Goal: Task Accomplishment & Management: Complete application form

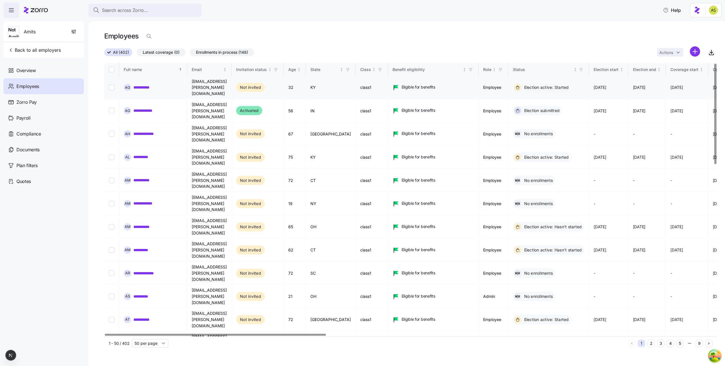
click at [112, 85] on input "Select record 1" at bounding box center [112, 88] width 6 height 6
checkbox input "true"
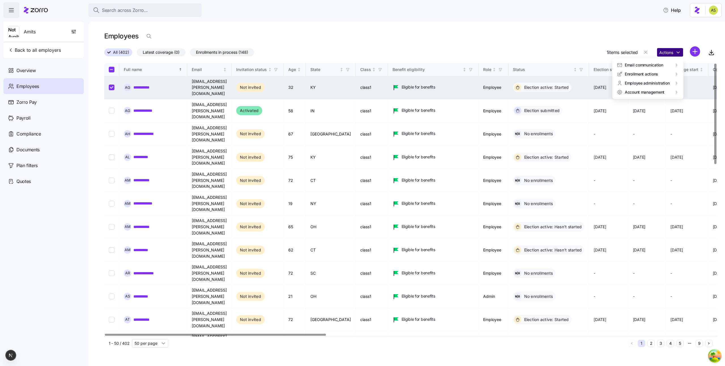
click at [673, 52] on html "**********" at bounding box center [362, 181] width 725 height 363
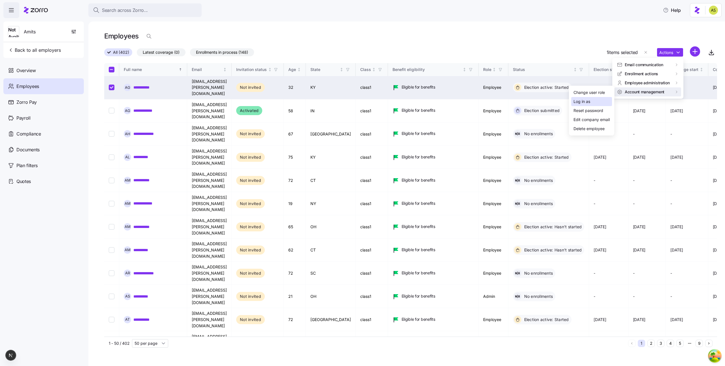
click at [585, 103] on div "Log in as" at bounding box center [581, 102] width 17 height 6
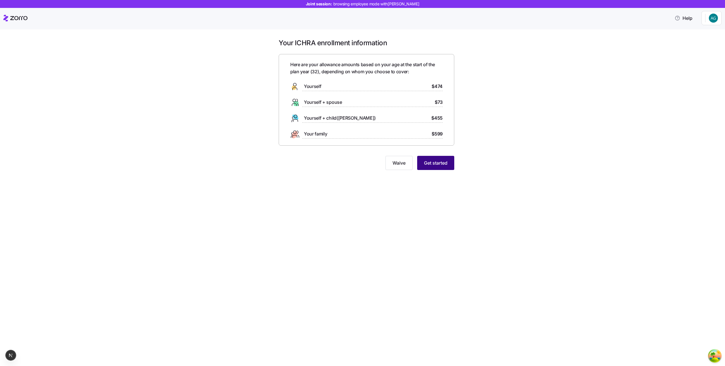
click at [442, 167] on button "Get started" at bounding box center [435, 163] width 37 height 14
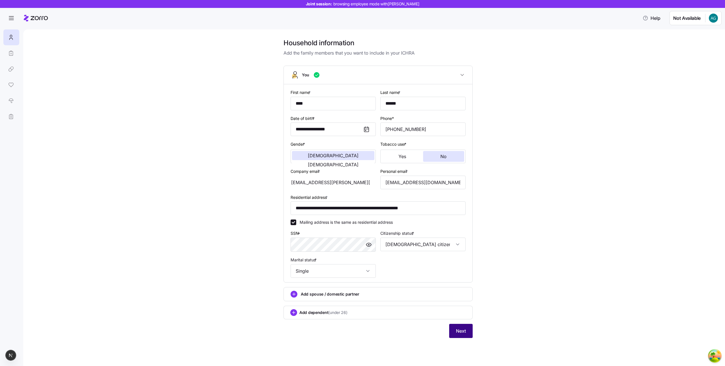
click at [465, 325] on button "Next" at bounding box center [460, 331] width 23 height 14
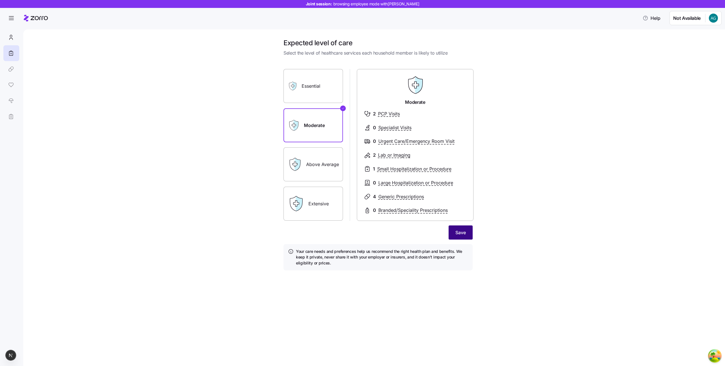
click at [459, 234] on span "Save" at bounding box center [460, 232] width 10 height 7
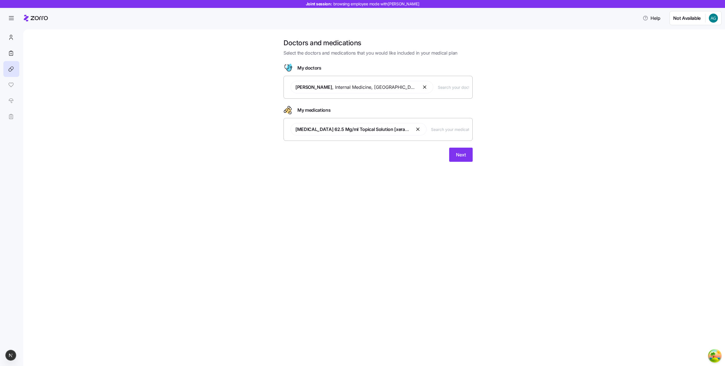
click at [419, 127] on button "button" at bounding box center [418, 129] width 7 height 7
click at [419, 127] on input "text" at bounding box center [385, 126] width 167 height 6
type input "accutane"
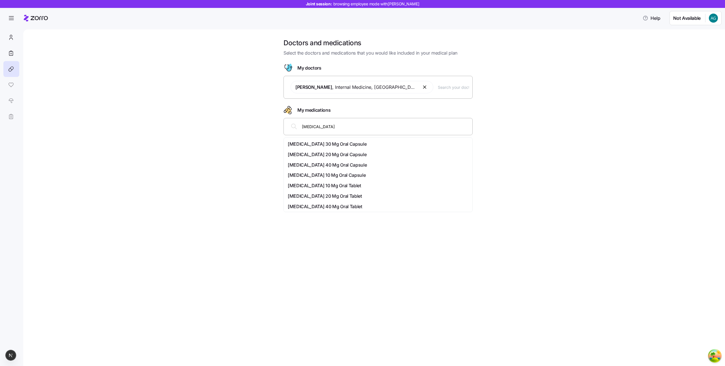
click at [339, 157] on span "[MEDICAL_DATA] 20 Mg Oral Capsule" at bounding box center [327, 154] width 79 height 7
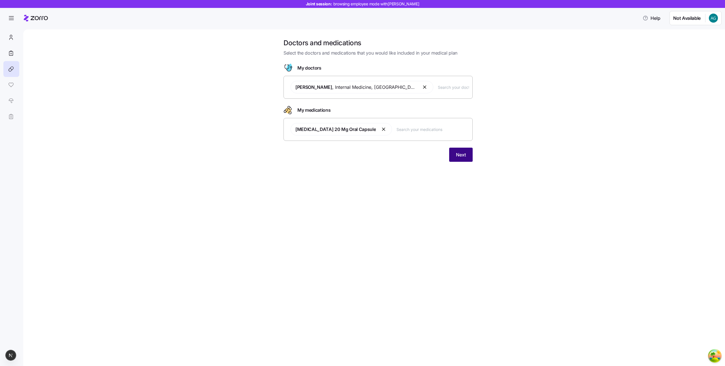
click at [452, 153] on button "Next" at bounding box center [460, 155] width 23 height 14
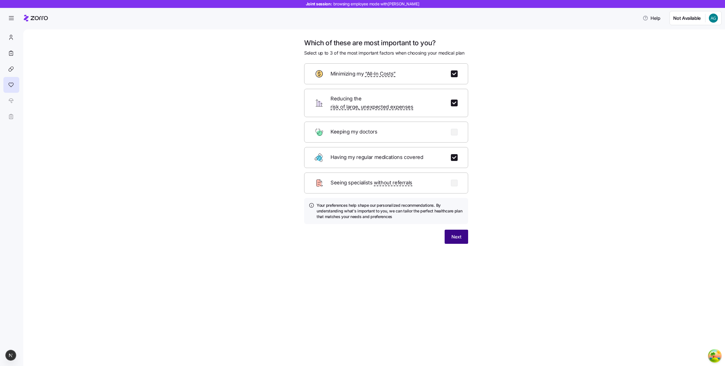
click at [451, 230] on button "Next" at bounding box center [455, 237] width 23 height 14
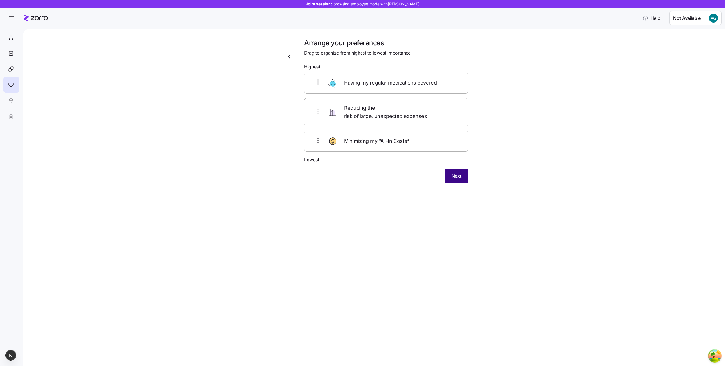
click at [455, 173] on button "Next" at bounding box center [455, 176] width 23 height 14
